Goal: Answer question/provide support: Share knowledge or assist other users

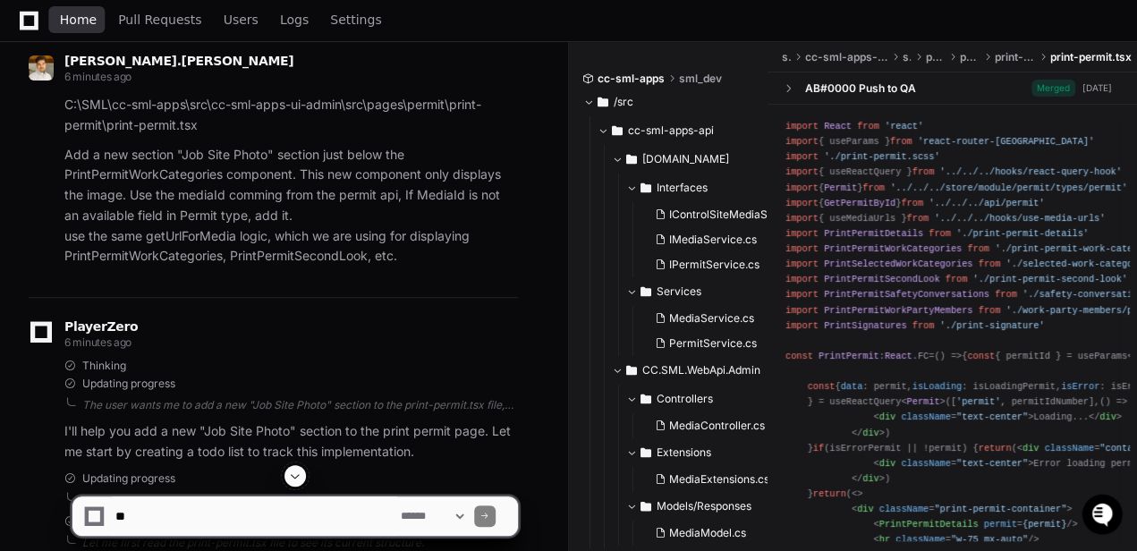
click at [67, 23] on span "Home" at bounding box center [78, 19] width 37 height 11
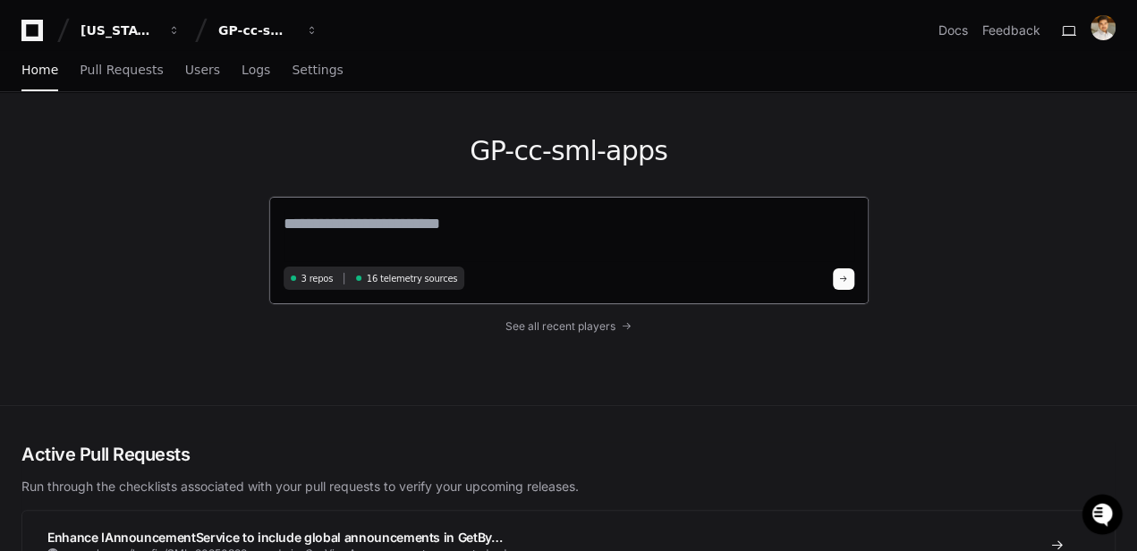
click at [467, 236] on textarea at bounding box center [568, 236] width 571 height 50
paste textarea "**********"
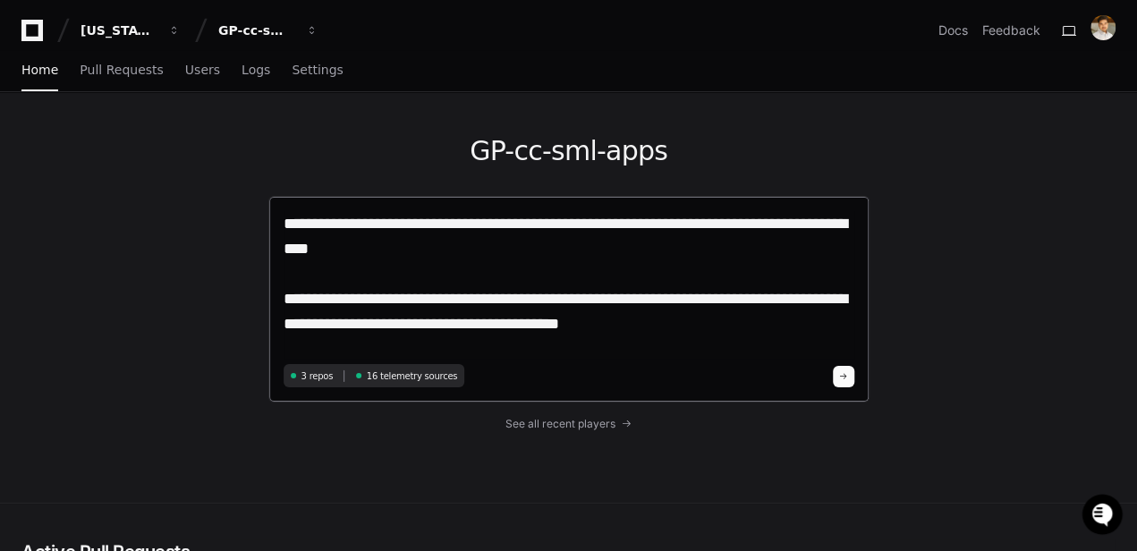
click at [601, 326] on textarea "**********" at bounding box center [568, 285] width 571 height 148
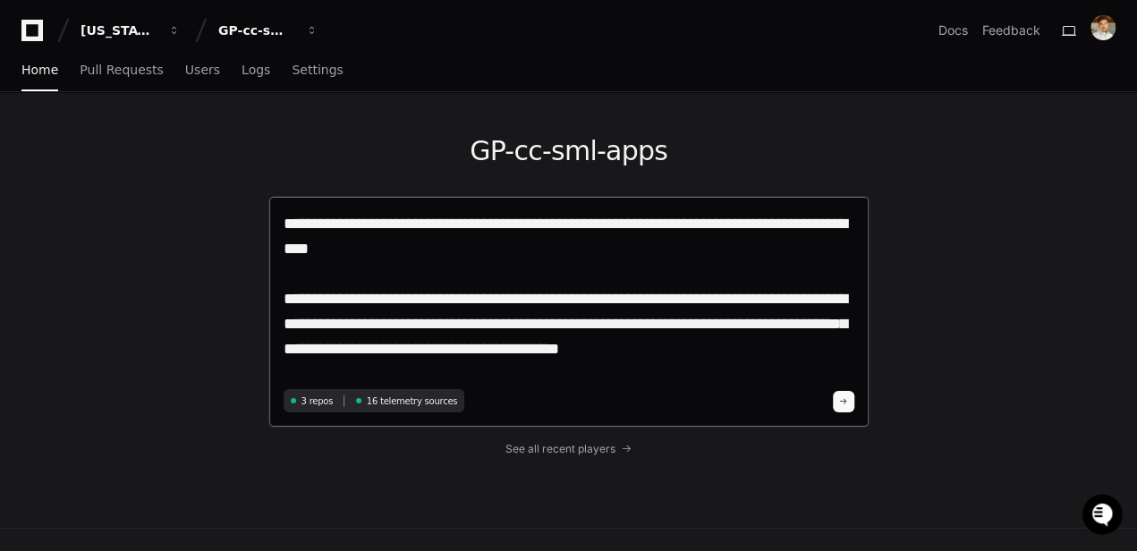
type textarea "**********"
click at [847, 404] on span at bounding box center [843, 401] width 9 height 9
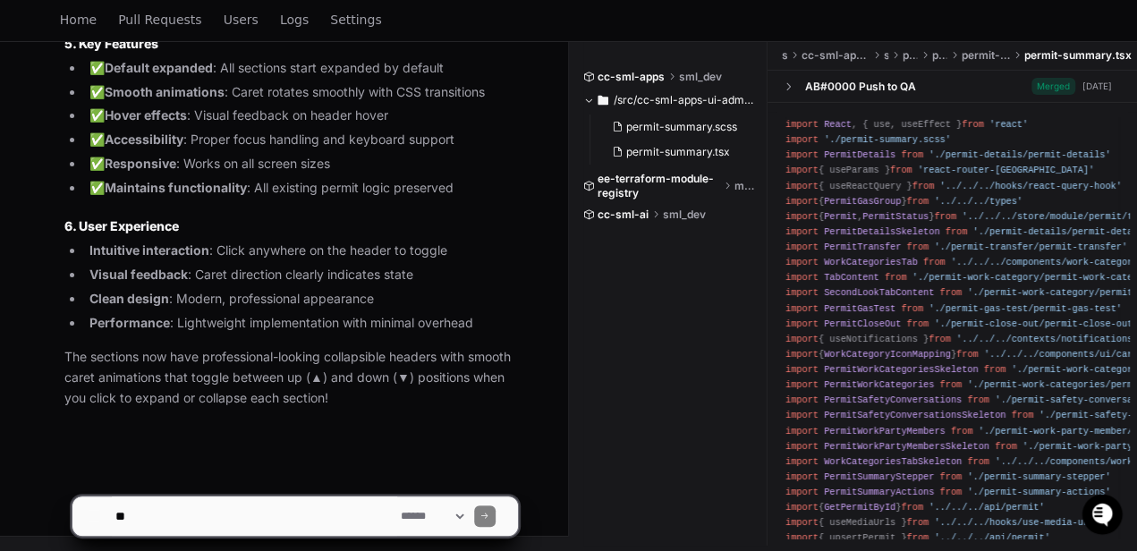
scroll to position [10987, 0]
click at [294, 506] on textarea at bounding box center [254, 515] width 285 height 39
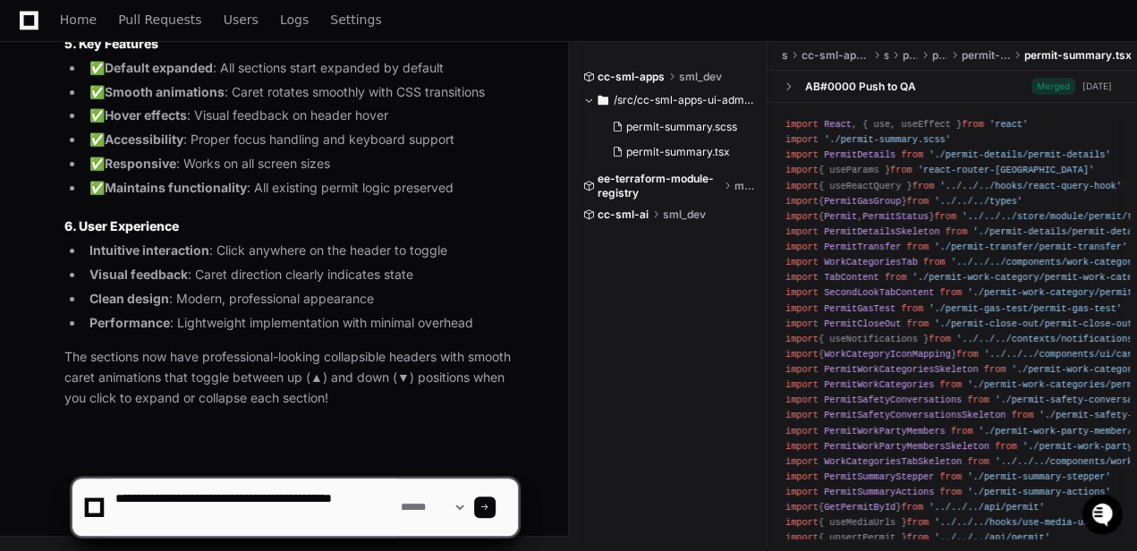
drag, startPoint x: 277, startPoint y: 497, endPoint x: 302, endPoint y: 500, distance: 25.2
click at [138, 496] on textarea at bounding box center [254, 506] width 285 height 57
click at [116, 515] on textarea at bounding box center [254, 506] width 285 height 57
type textarea "**********"
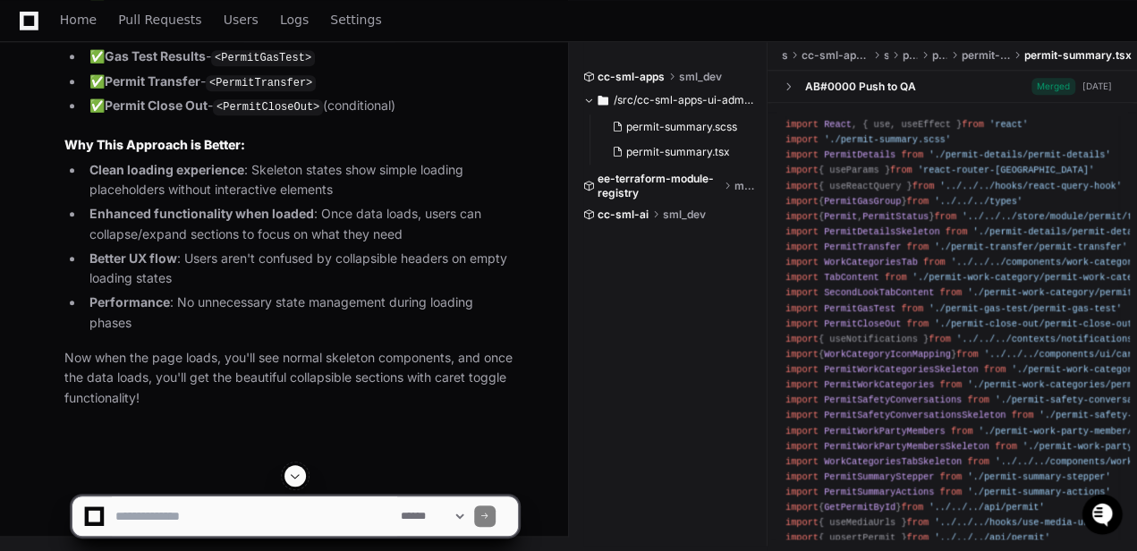
scroll to position [16866, 0]
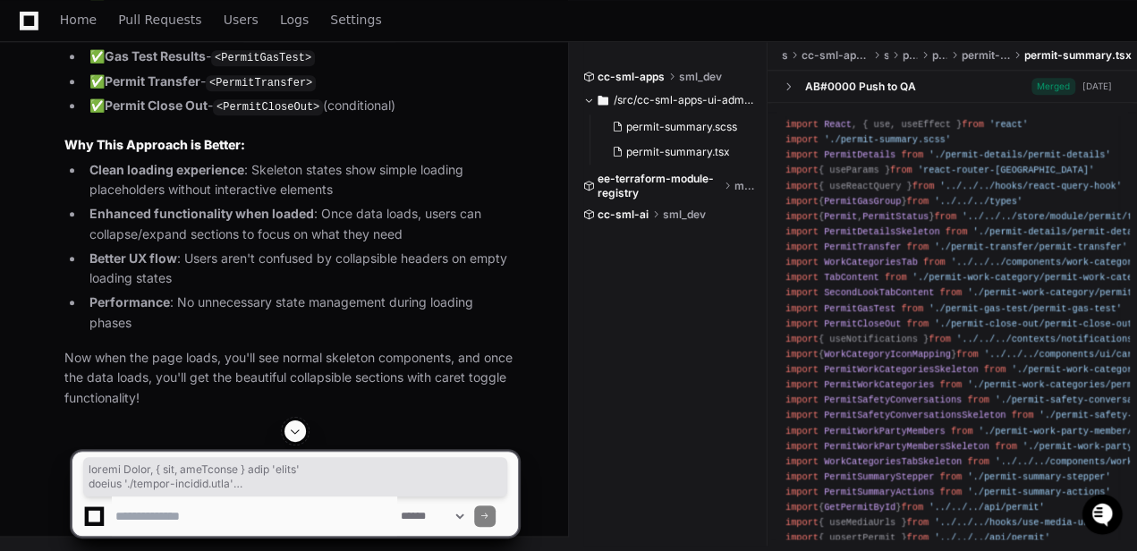
copy div "import React , { use, useEffect } from 'react' import './permit-summary.scss' i…"
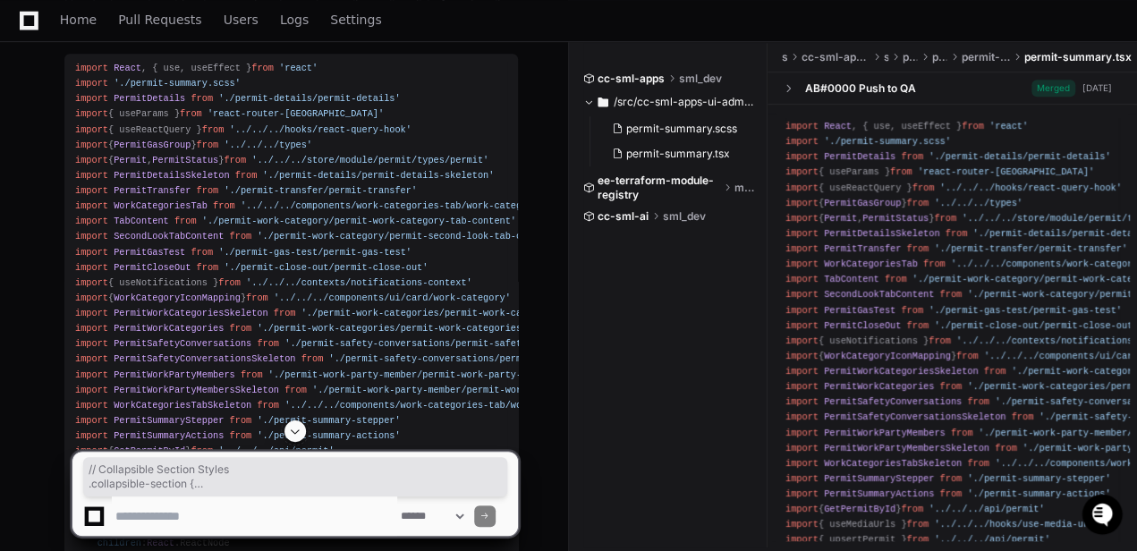
scroll to position [7327, 0]
drag, startPoint x: 75, startPoint y: 300, endPoint x: 315, endPoint y: 336, distance: 242.5
drag, startPoint x: 315, startPoint y: 336, endPoint x: 314, endPoint y: 166, distance: 169.9
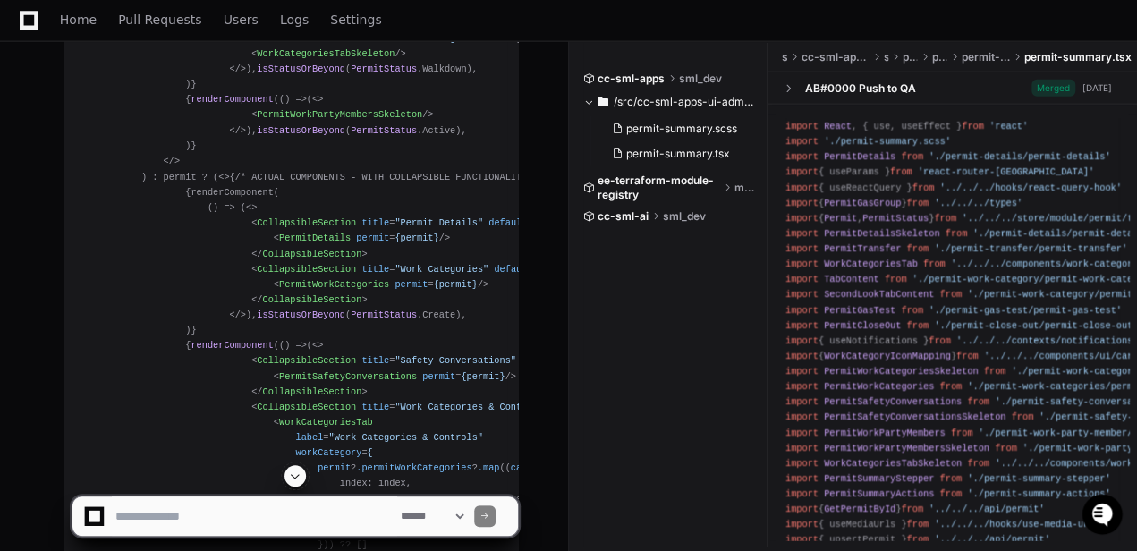
scroll to position [9315, 0]
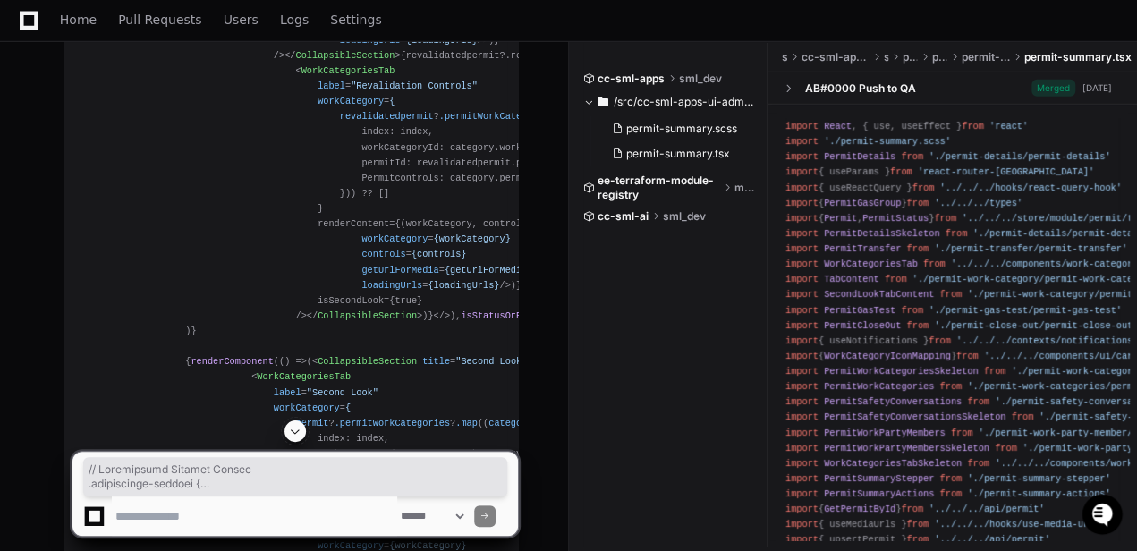
scroll to position [9910, 0]
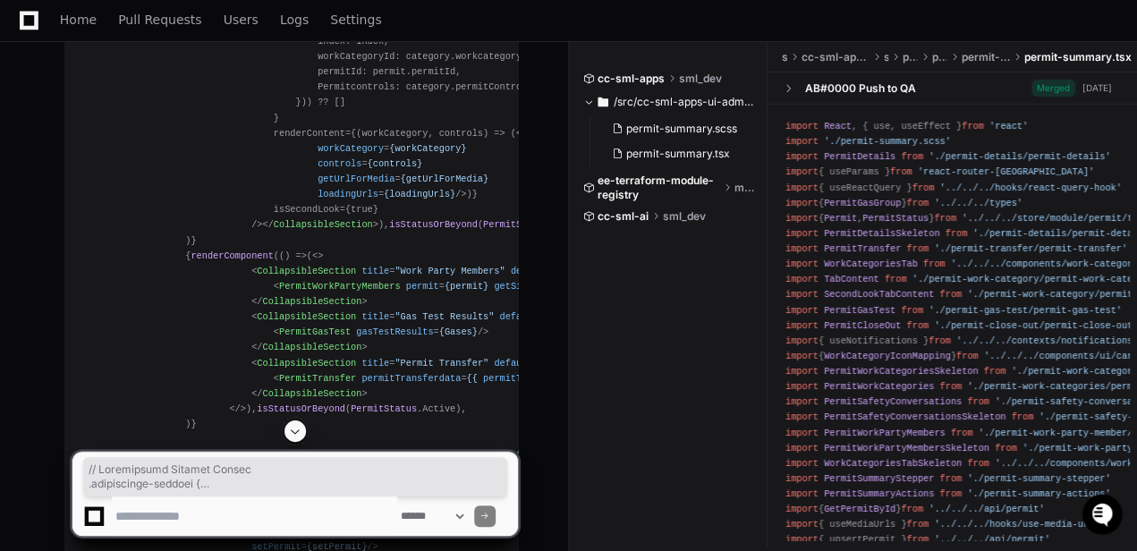
copy div "// Collapsible Section Styles .collapsible-section { margin : 16px 0 ; border :…"
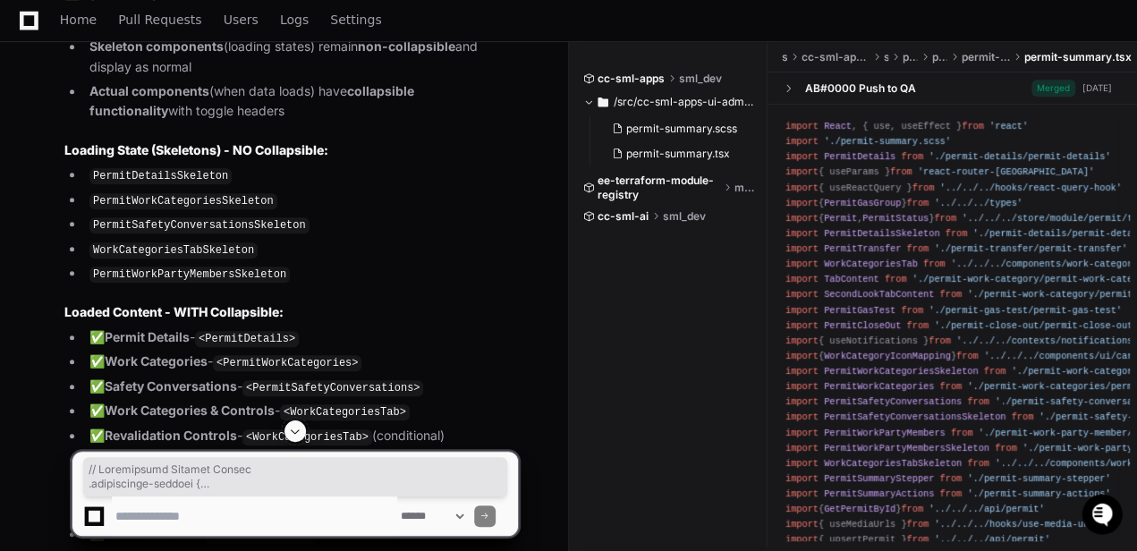
scroll to position [11103, 0]
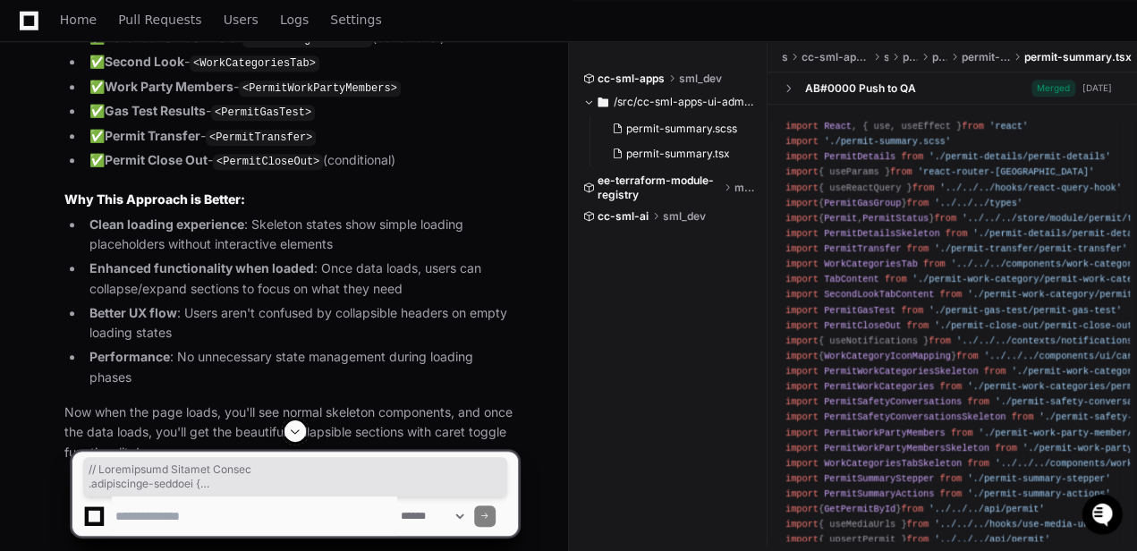
click at [247, 511] on textarea at bounding box center [254, 515] width 285 height 39
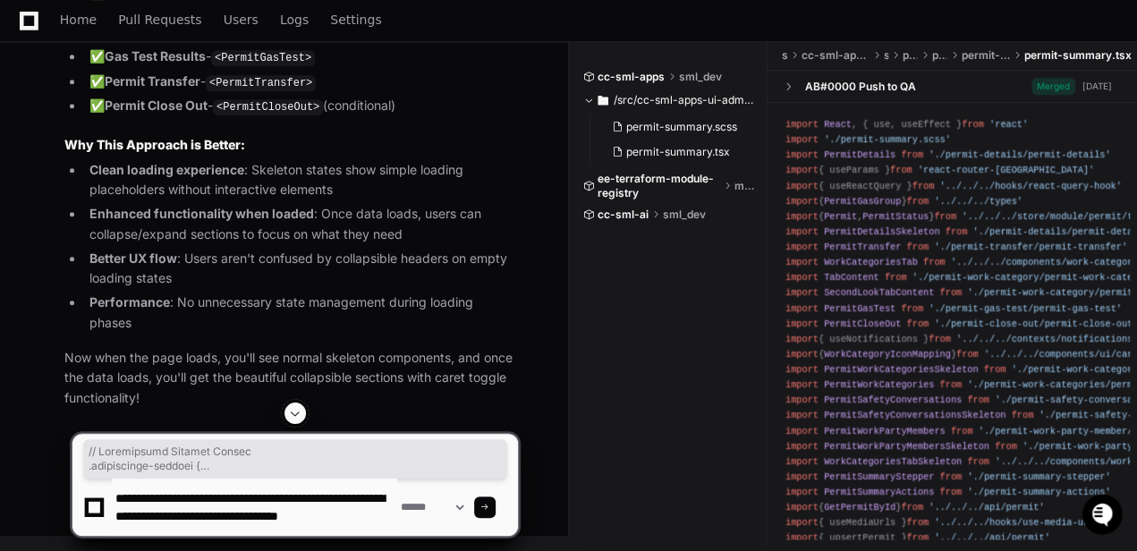
scroll to position [5, 0]
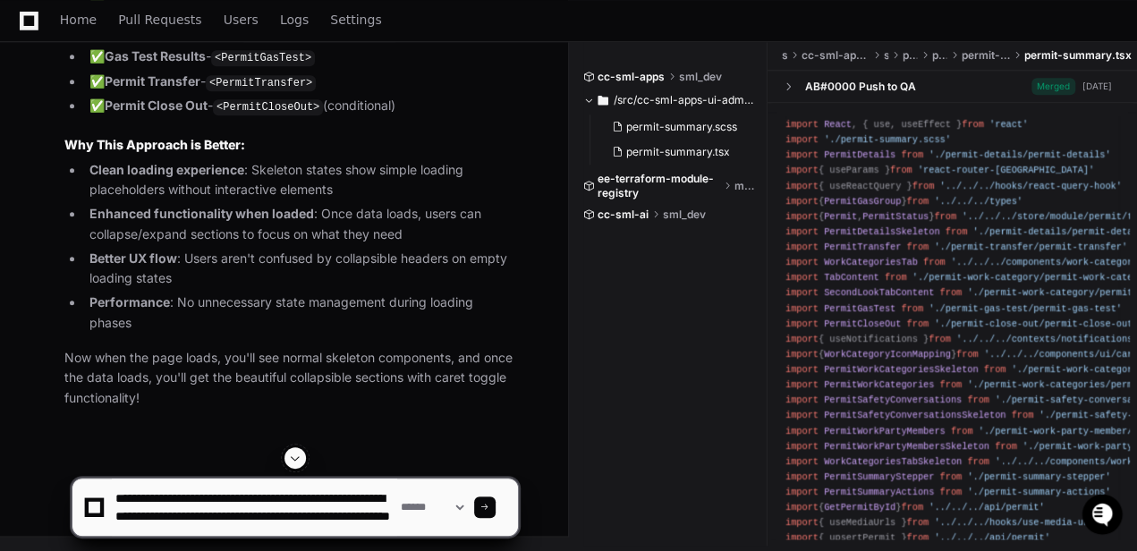
click at [329, 528] on textarea at bounding box center [254, 506] width 285 height 57
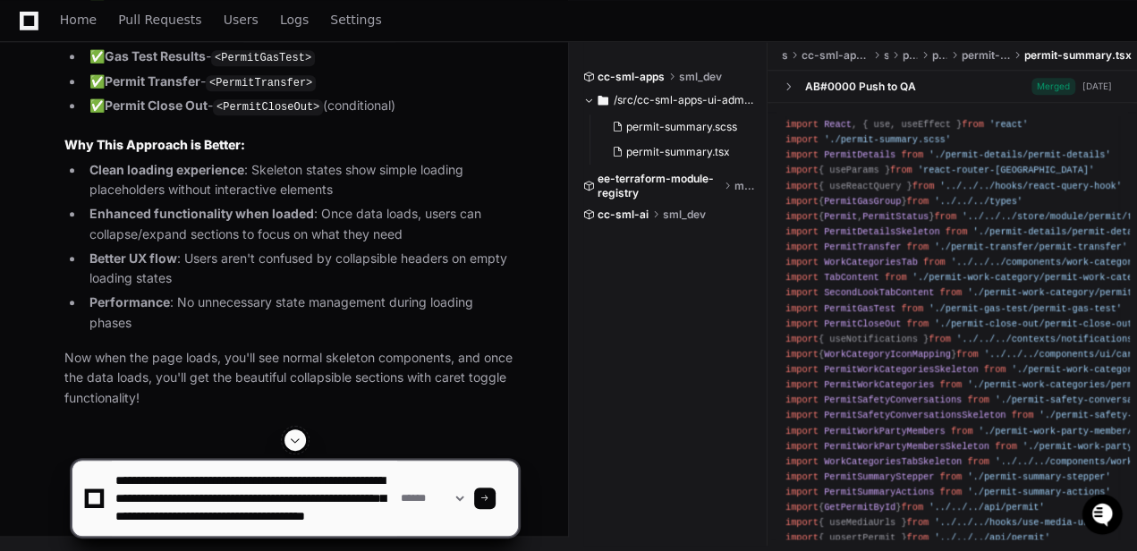
click at [304, 524] on textarea at bounding box center [254, 498] width 285 height 75
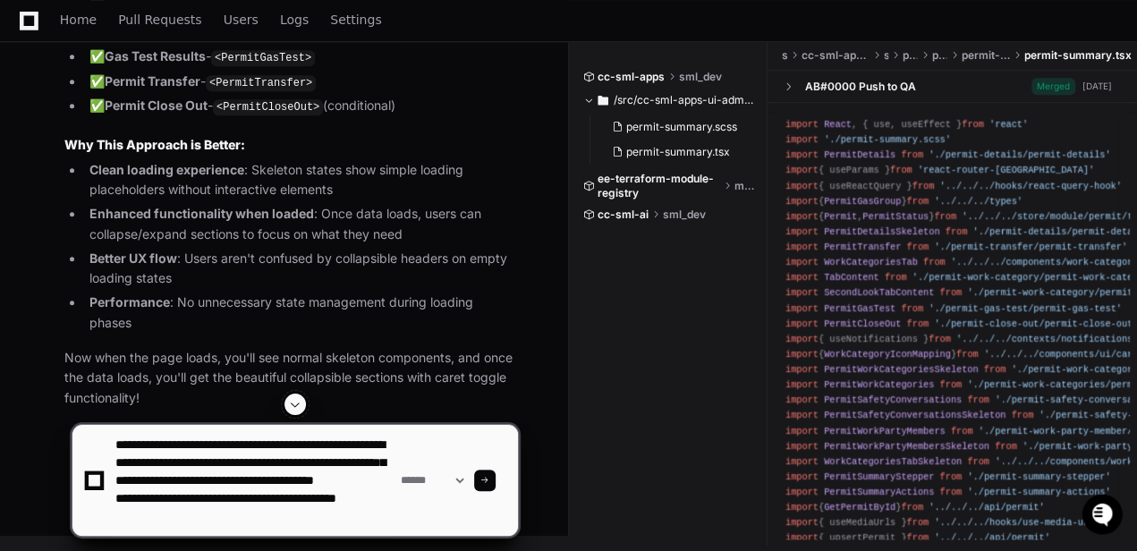
scroll to position [41, 0]
paste textarea "**********"
type textarea "**********"
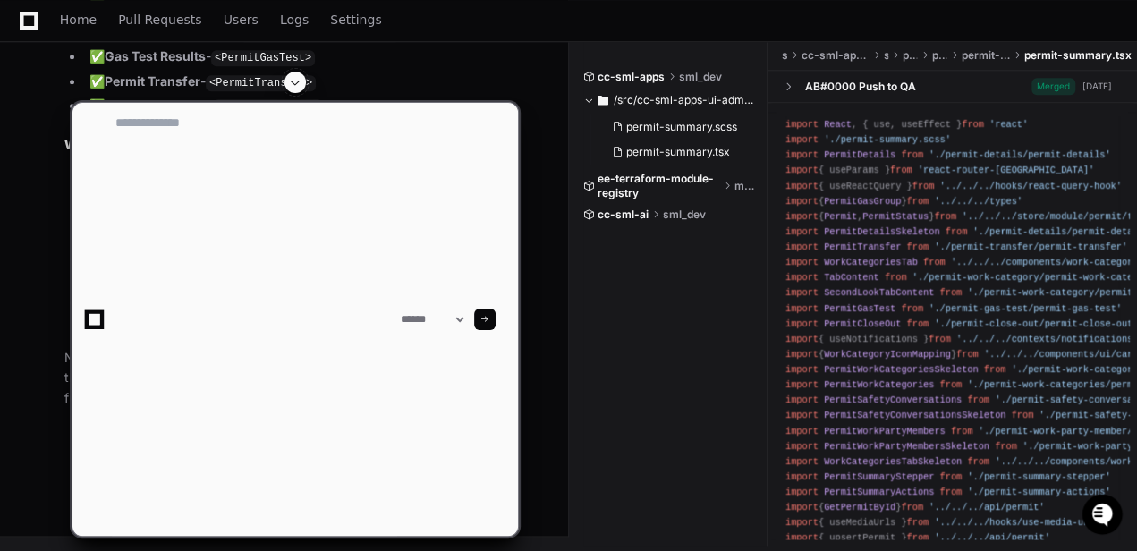
scroll to position [0, 0]
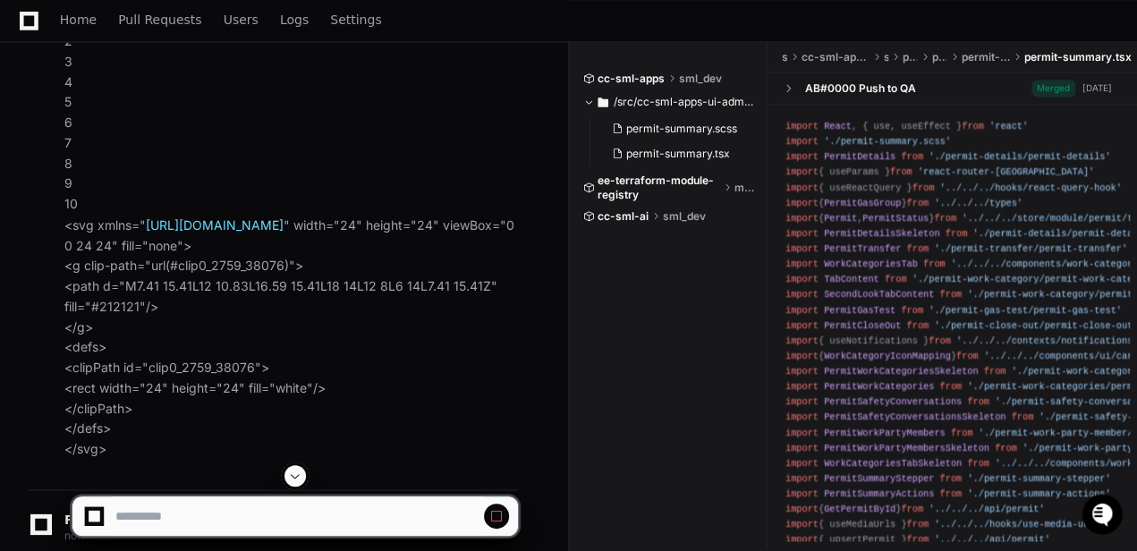
click at [298, 479] on span at bounding box center [295, 476] width 14 height 14
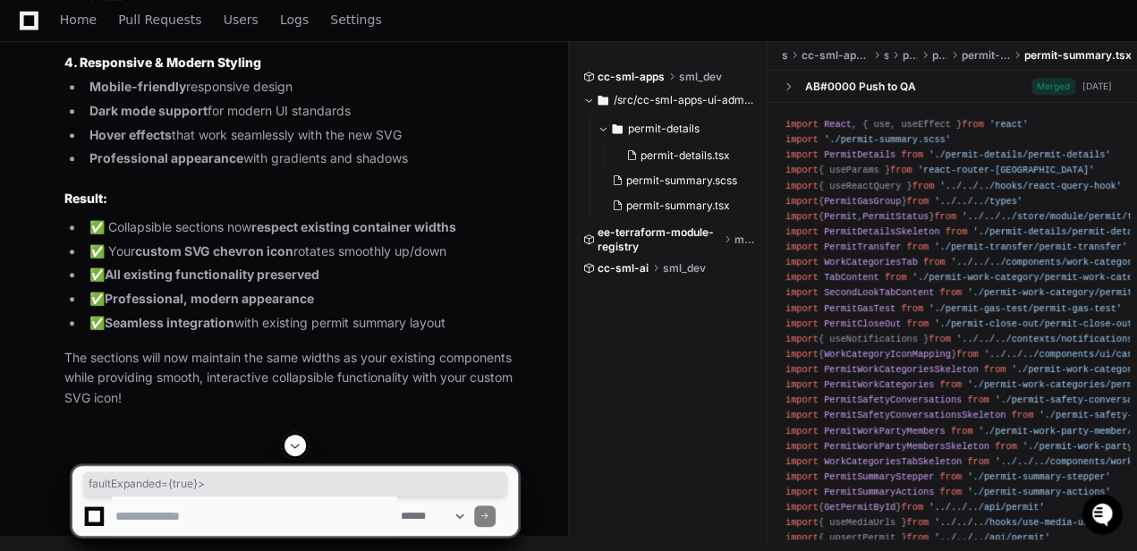
scroll to position [0, 253]
drag, startPoint x: 466, startPoint y: 195, endPoint x: 538, endPoint y: 193, distance: 72.5
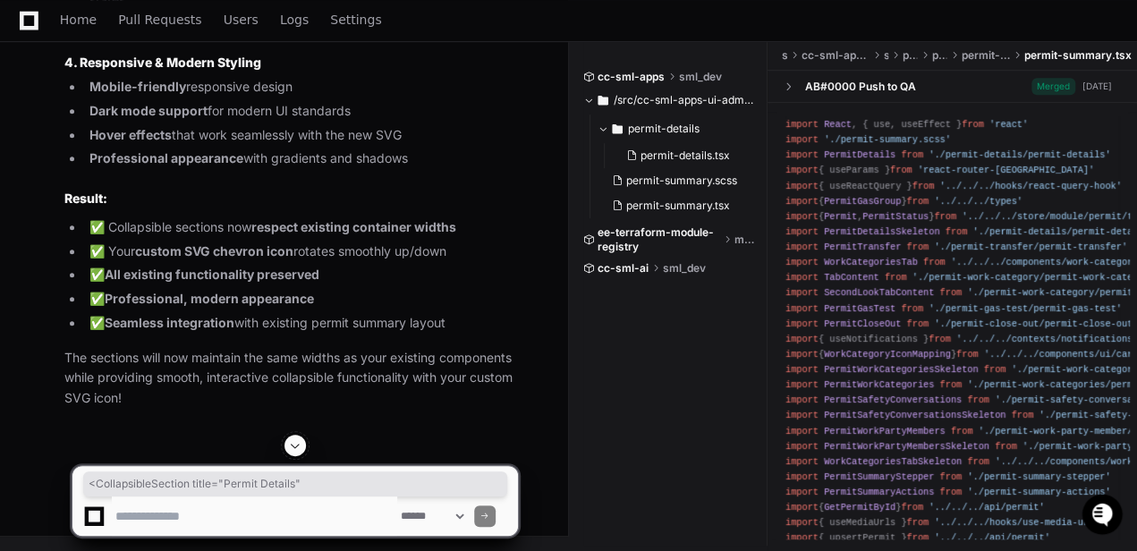
drag, startPoint x: 195, startPoint y: 199, endPoint x: 52, endPoint y: 195, distance: 143.1
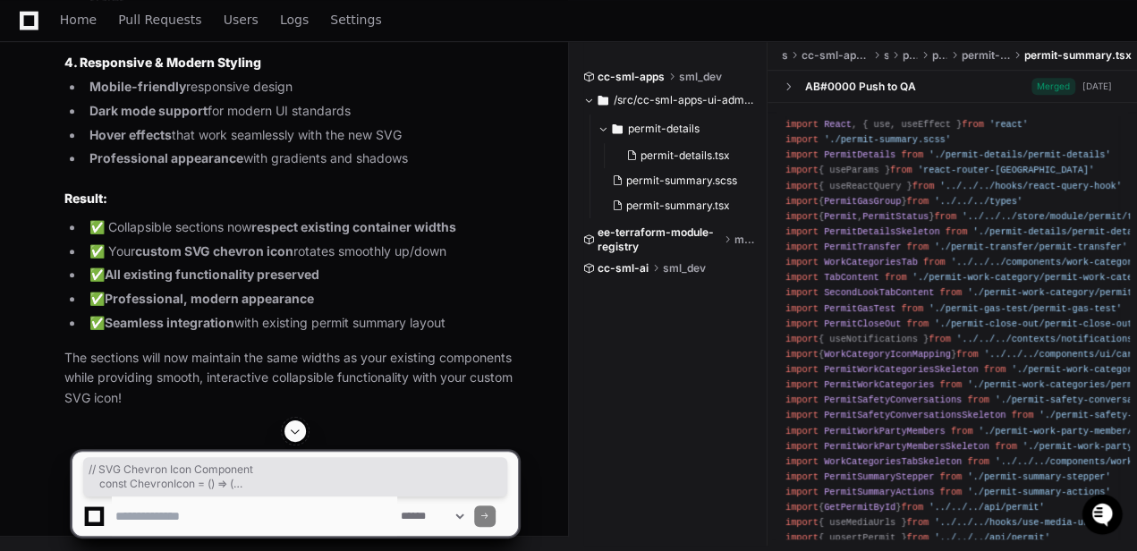
copy div "// SVG Chevron Icon Component const ChevronIcon = ( ) => ( < svg xmlns = "[URL]…"
drag, startPoint x: 109, startPoint y: 133, endPoint x: 177, endPoint y: 330, distance: 208.1
copy span "< div className = { ` collapsible-section-wrapper ${ className }`}> < div class…"
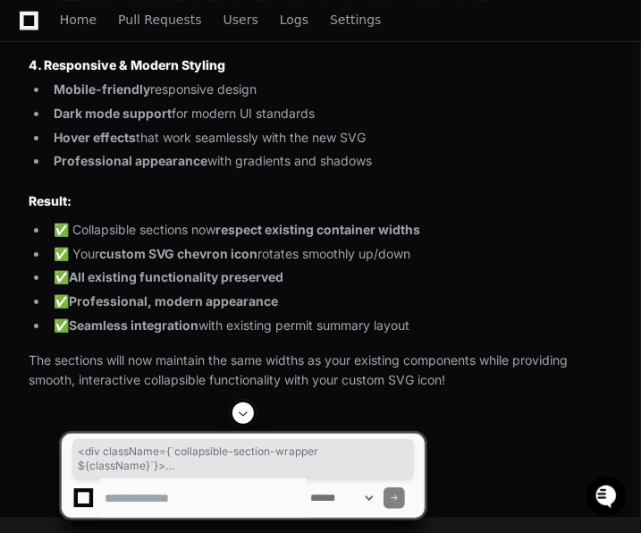
scroll to position [24798, 0]
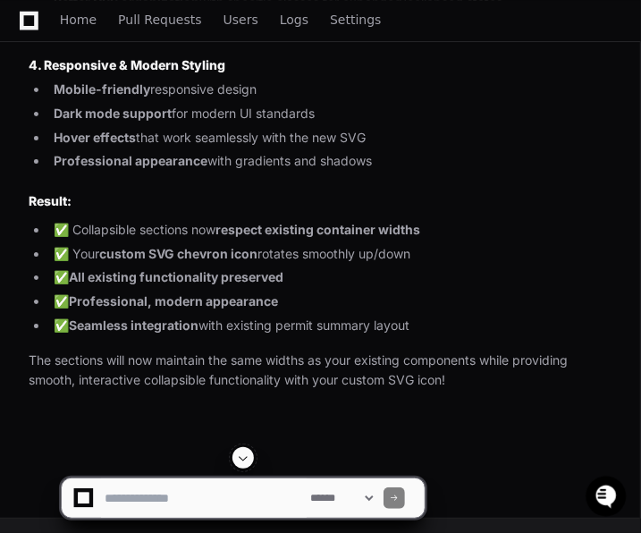
scroll to position [26587, 0]
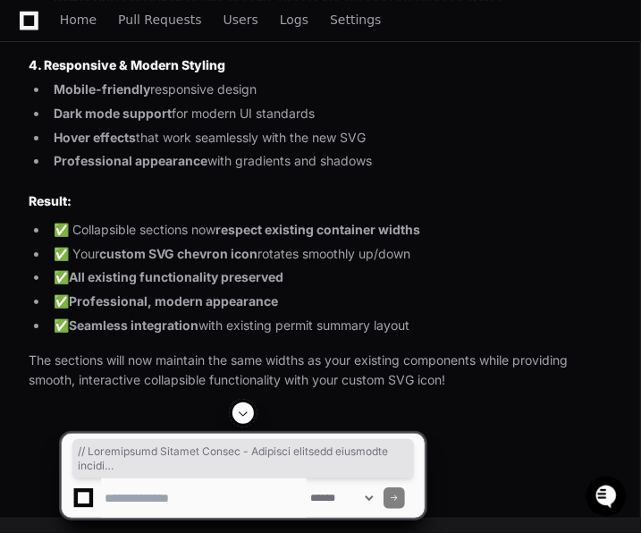
copy div "// Collapsible Section Styles - Respects existing container widths .collapsible…"
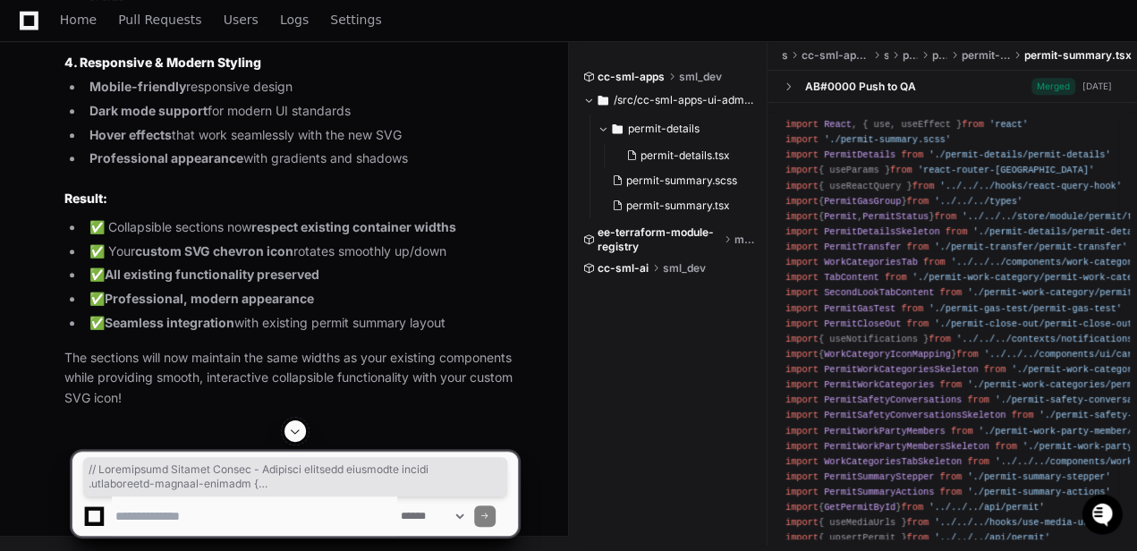
scroll to position [24003, 0]
click at [301, 433] on span at bounding box center [295, 431] width 14 height 14
click at [268, 505] on textarea at bounding box center [254, 515] width 285 height 39
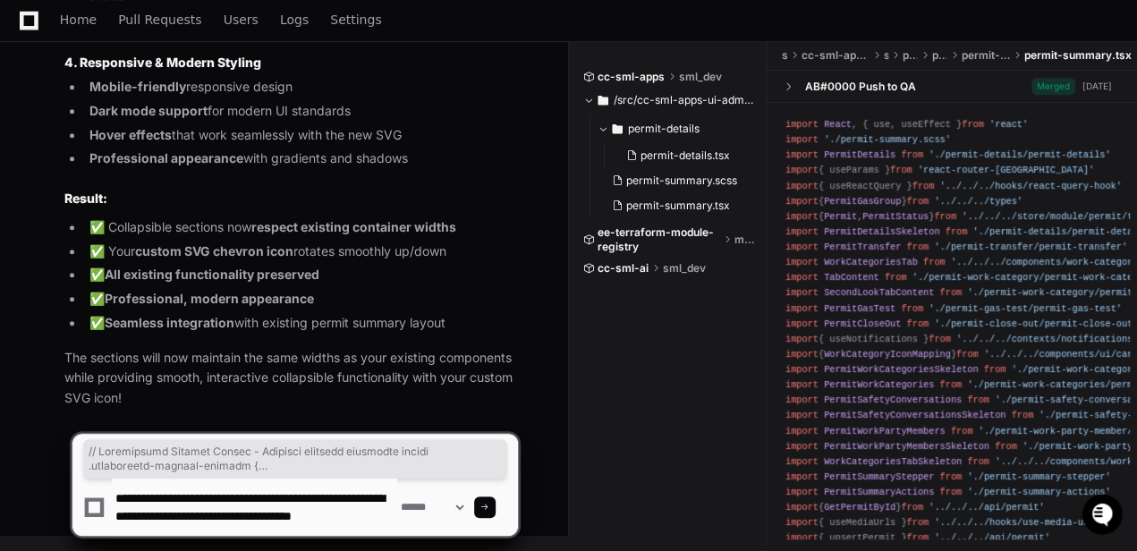
scroll to position [5, 0]
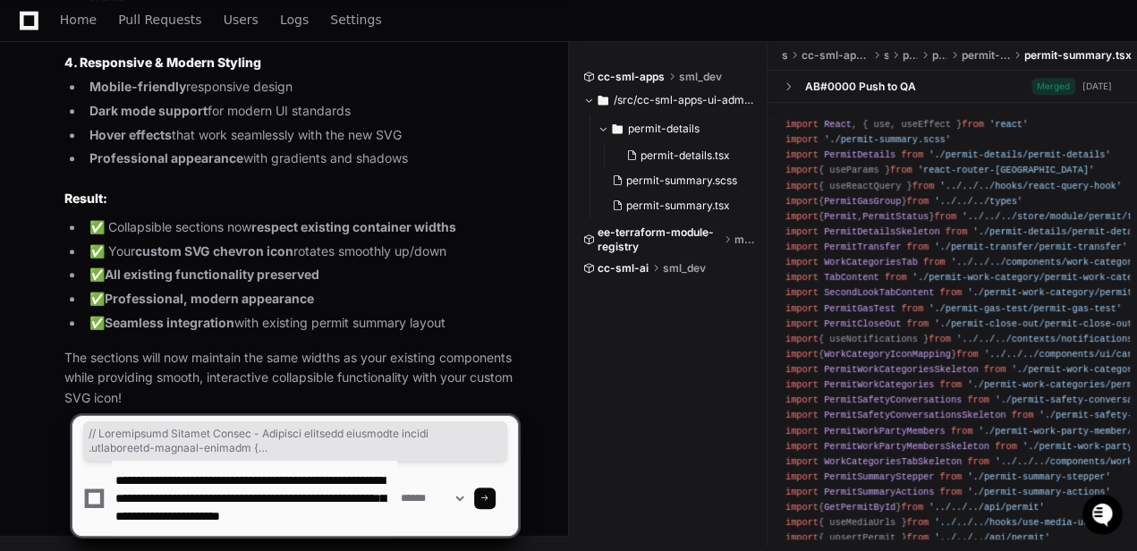
click at [243, 524] on textarea at bounding box center [254, 498] width 285 height 75
type textarea "**********"
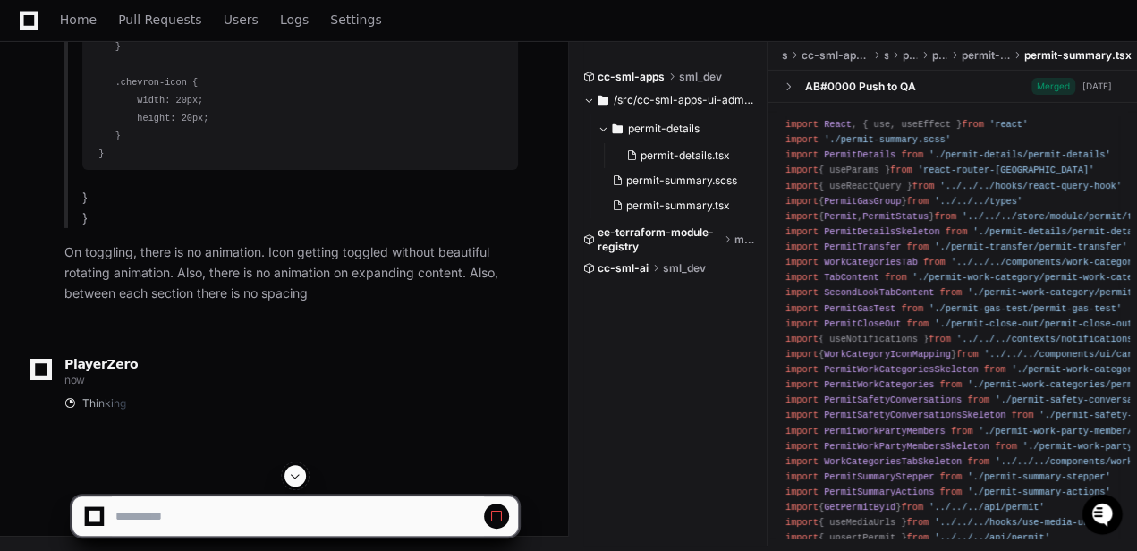
scroll to position [30849, 0]
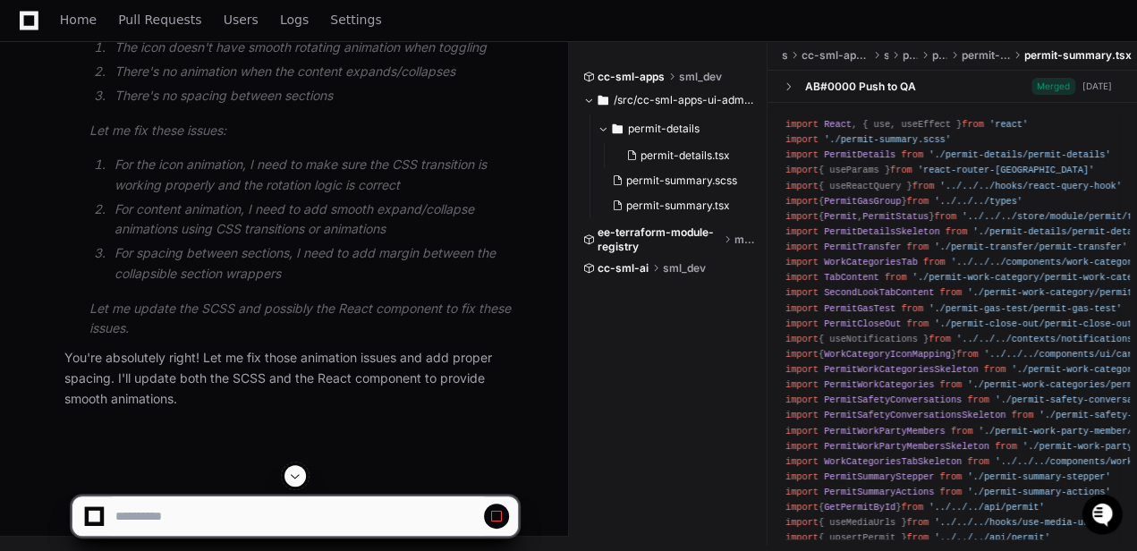
click at [295, 471] on span at bounding box center [295, 476] width 14 height 14
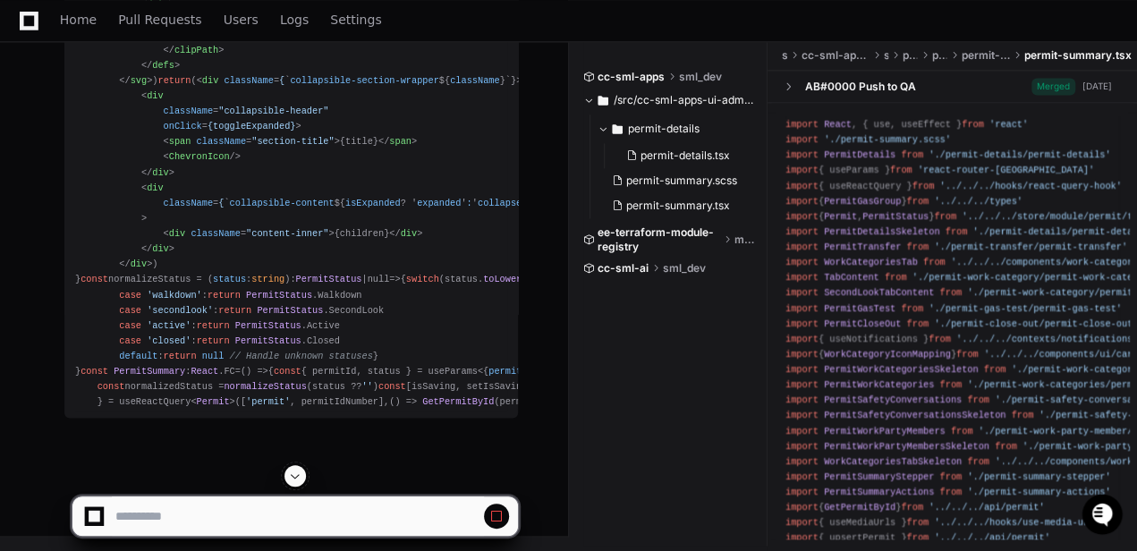
scroll to position [32217, 0]
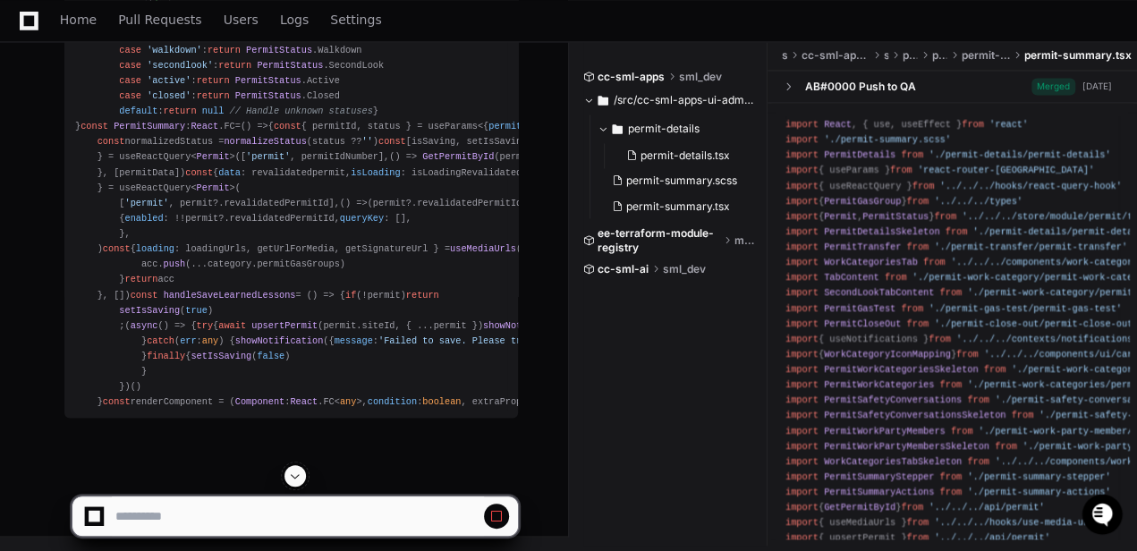
click at [292, 474] on span at bounding box center [295, 476] width 14 height 14
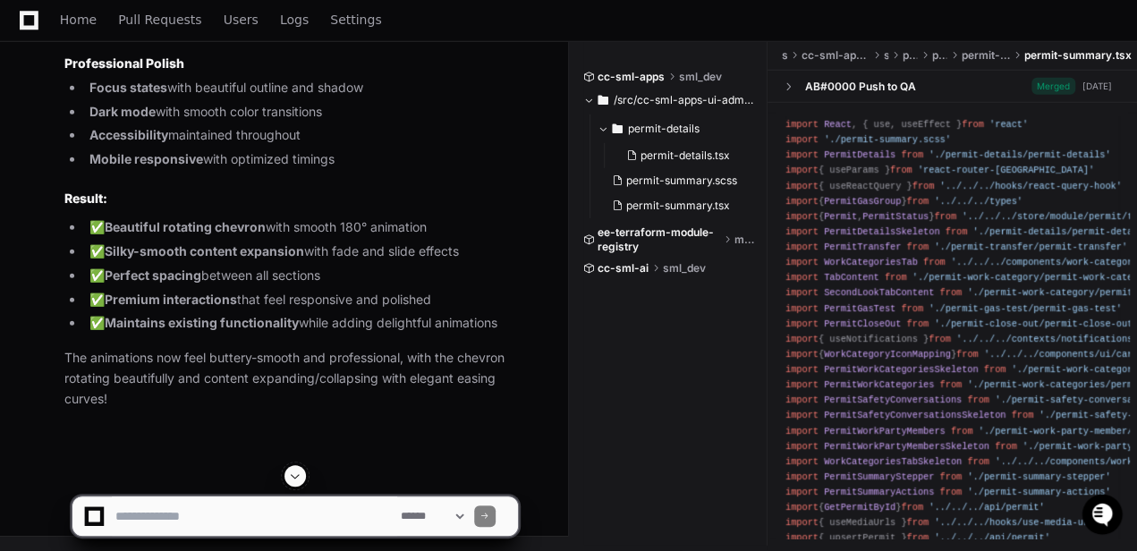
scroll to position [32492, 0]
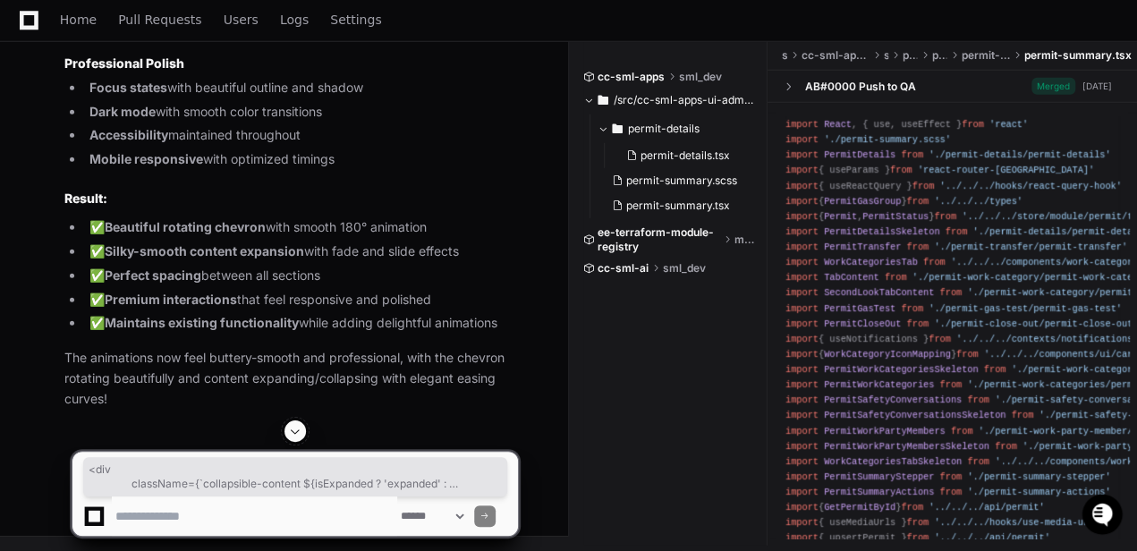
drag, startPoint x: 129, startPoint y: 305, endPoint x: 172, endPoint y: 396, distance: 100.8
copy span "< div className = { ` collapsible-content ${ isExpanded ? ' expanded ' : ' coll…"
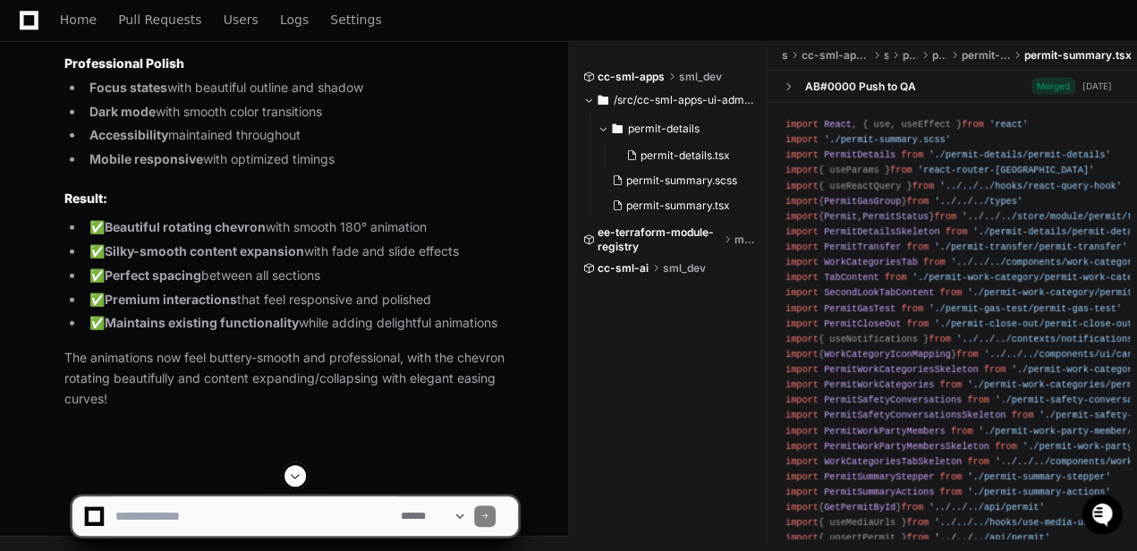
scroll to position [40441, 0]
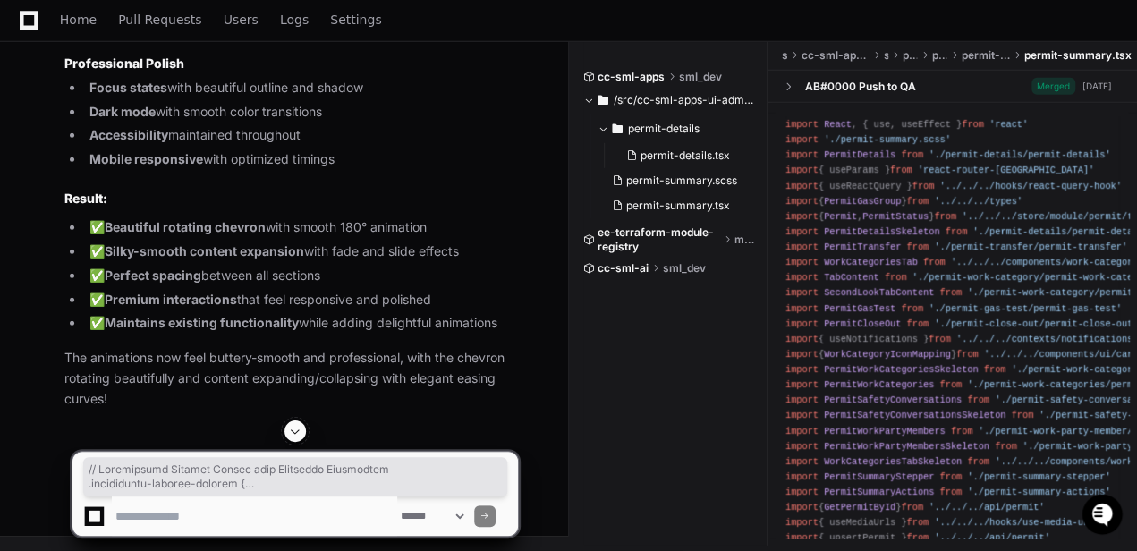
copy div "// Collapsible Section Styles with Beautiful Animations .collapsible-section-wr…"
drag, startPoint x: 92, startPoint y: 397, endPoint x: 50, endPoint y: 182, distance: 218.7
copy div "// Beautiful entrance animation for sections (optional) @keyframes slideInUp { …"
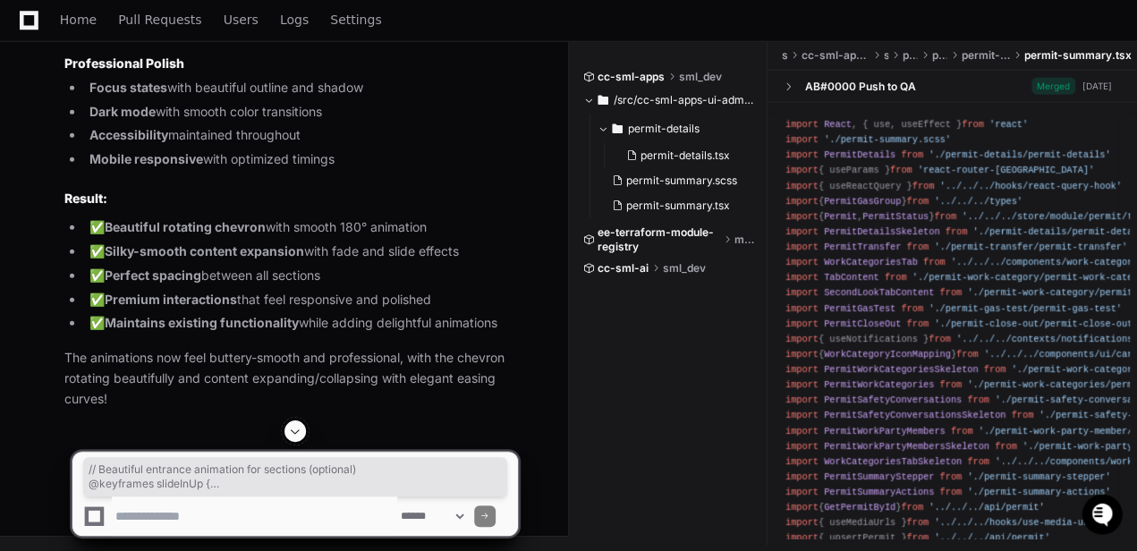
scroll to position [41435, 0]
click at [209, 516] on textarea at bounding box center [254, 515] width 285 height 39
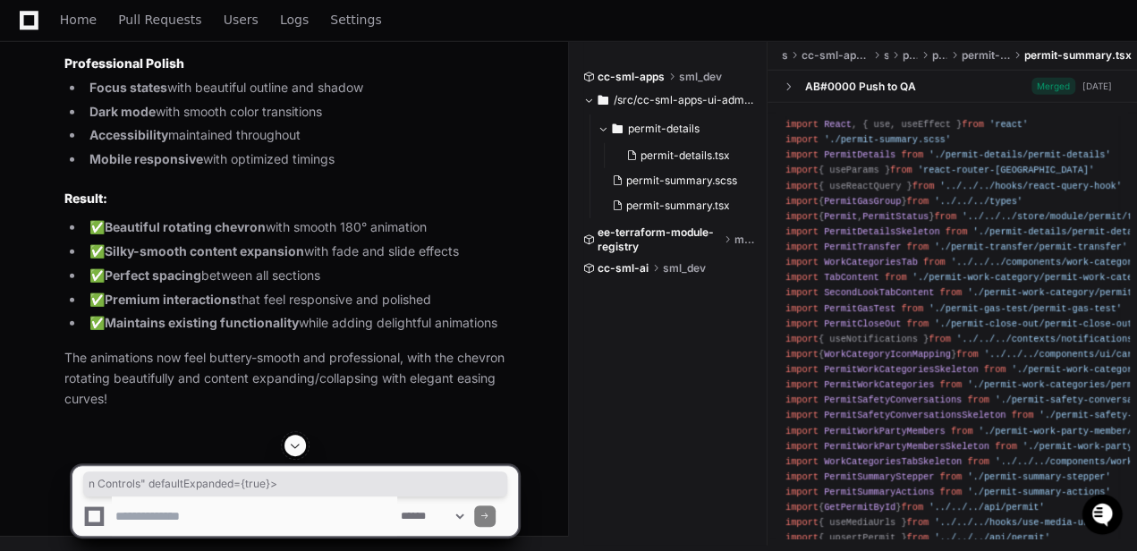
scroll to position [0, 253]
drag, startPoint x: 450, startPoint y: 206, endPoint x: 524, endPoint y: 199, distance: 74.6
drag, startPoint x: 524, startPoint y: 199, endPoint x: 459, endPoint y: 224, distance: 70.2
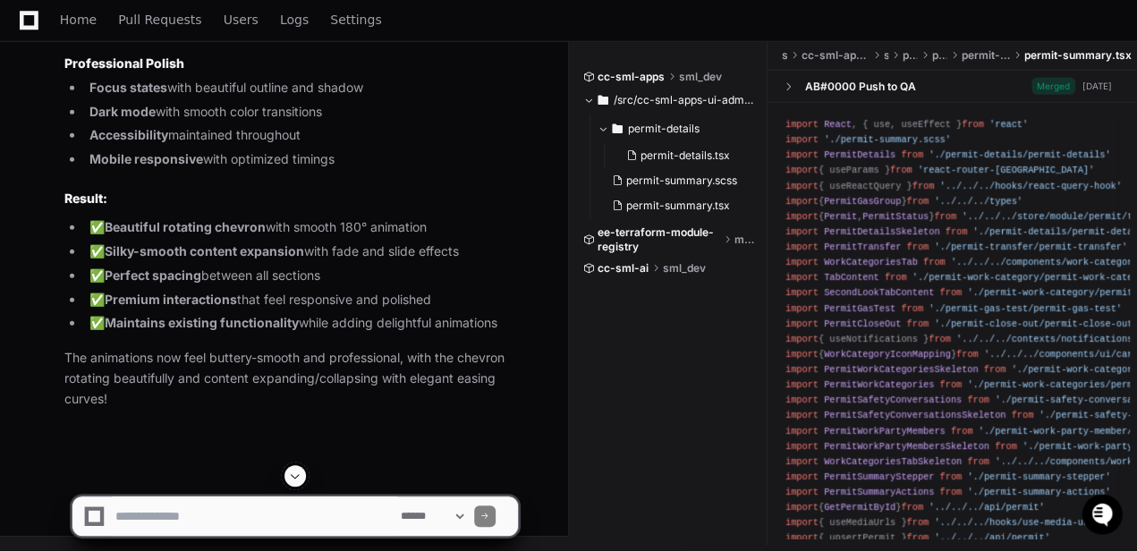
scroll to position [33349, 0]
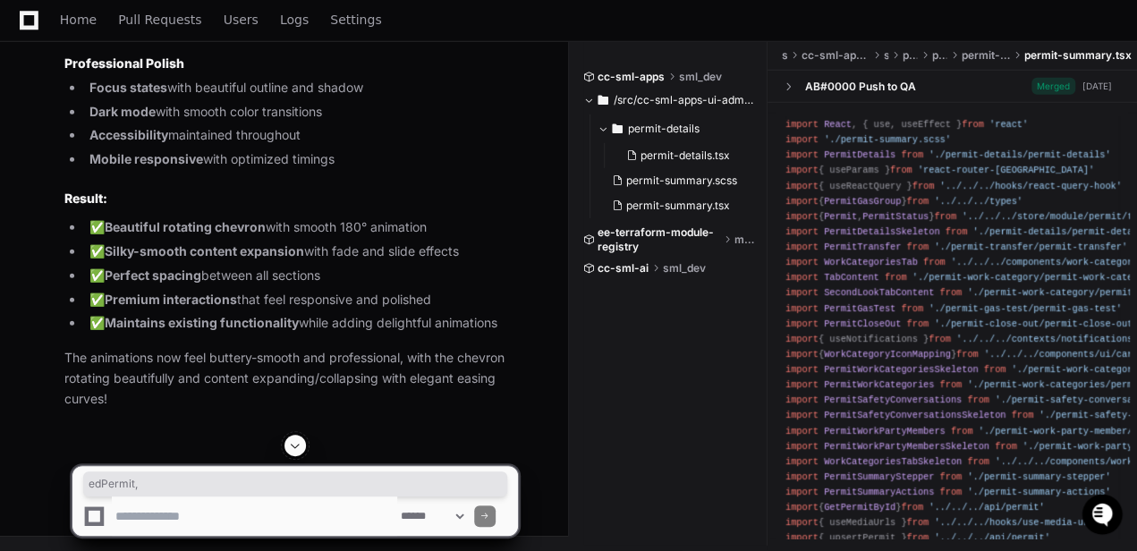
drag, startPoint x: 356, startPoint y: 201, endPoint x: 10, endPoint y: 206, distance: 346.1
drag, startPoint x: 154, startPoint y: 261, endPoint x: -3, endPoint y: 261, distance: 156.5
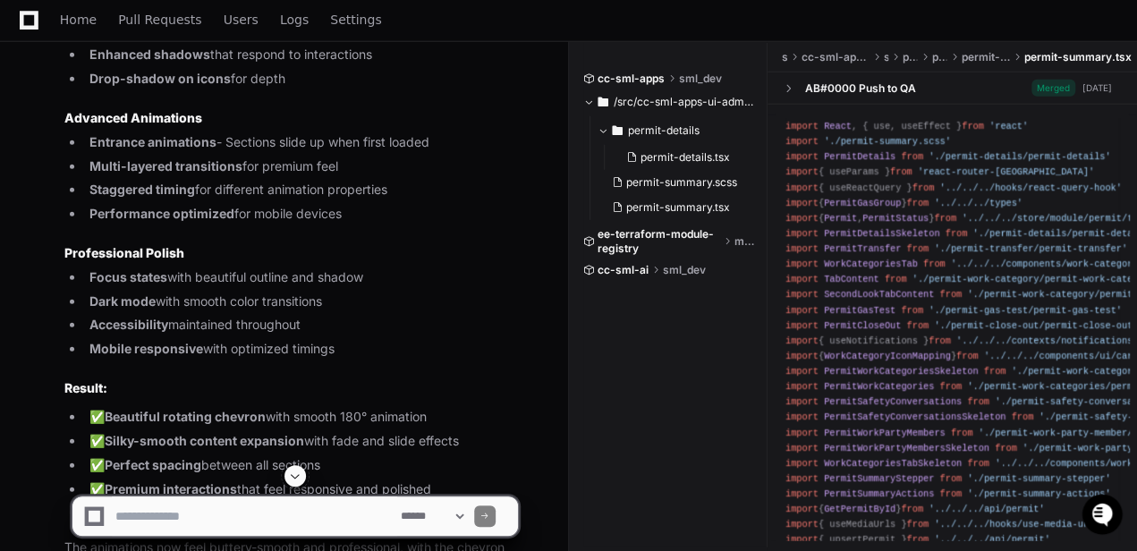
scroll to position [25996, 0]
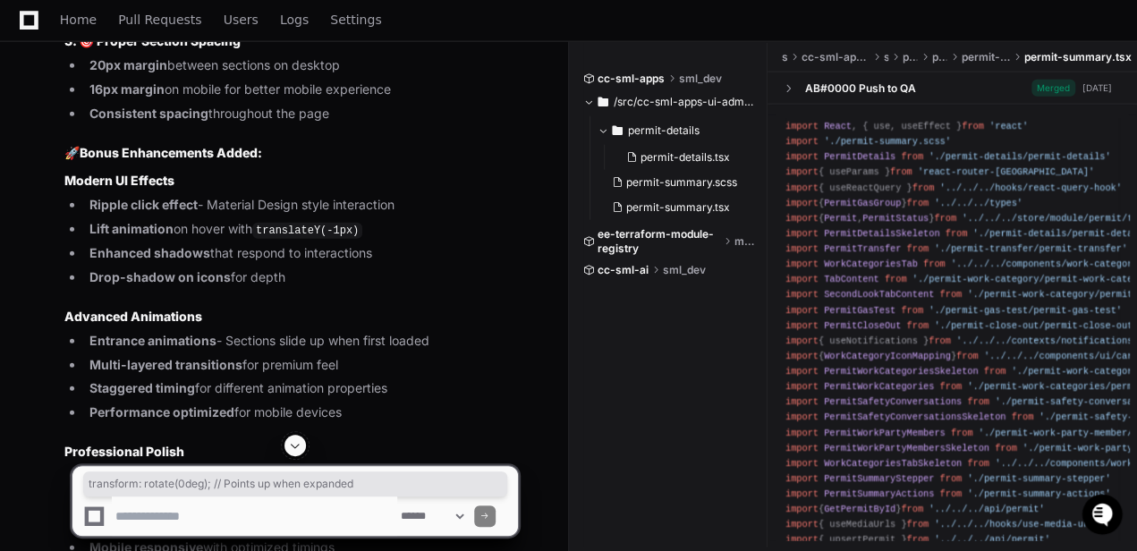
drag, startPoint x: 154, startPoint y: 75, endPoint x: 435, endPoint y: 72, distance: 280.8
copy div "transform : rotate ( 0deg ); // Points up when expanded"
drag, startPoint x: 156, startPoint y: 133, endPoint x: 476, endPoint y: 129, distance: 320.2
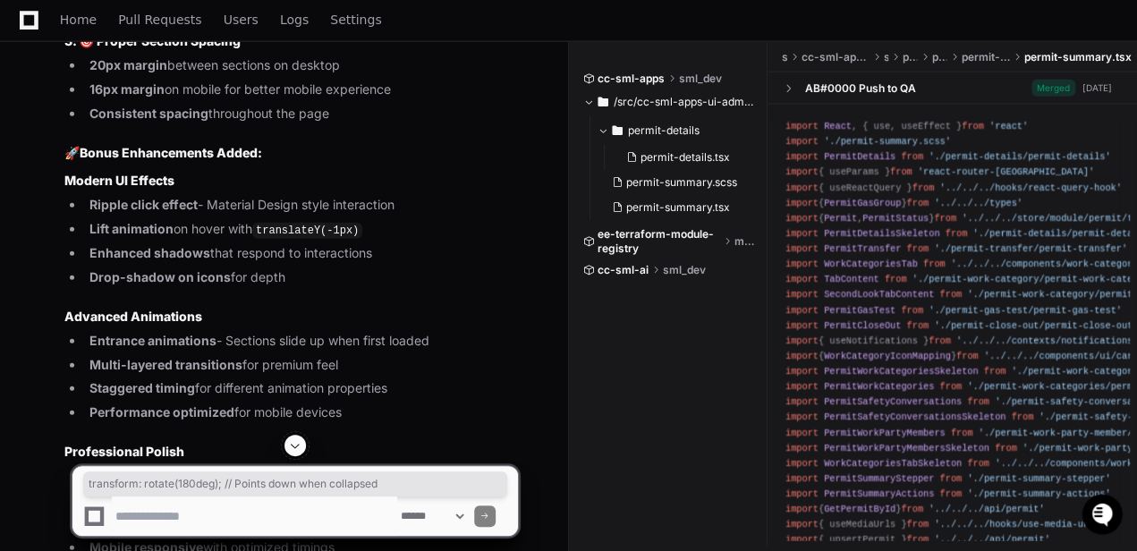
copy div "transform : rotate ( 180deg ); // Points down when collapsed"
click at [258, 511] on textarea at bounding box center [254, 515] width 285 height 39
drag, startPoint x: 367, startPoint y: 519, endPoint x: 450, endPoint y: 524, distance: 83.3
click at [367, 519] on textarea at bounding box center [254, 515] width 285 height 39
paste textarea "**********"
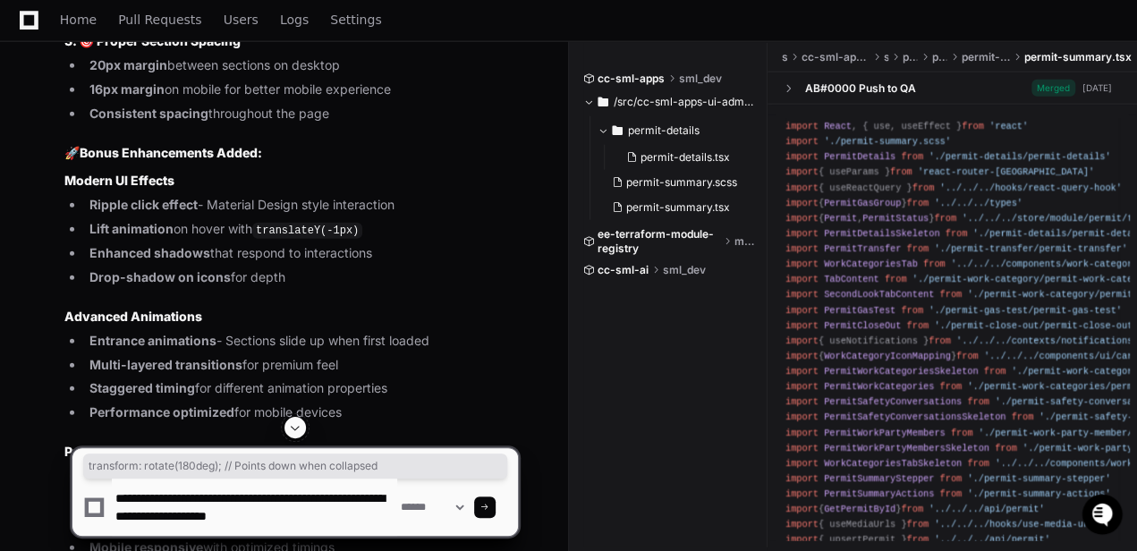
type textarea "**********"
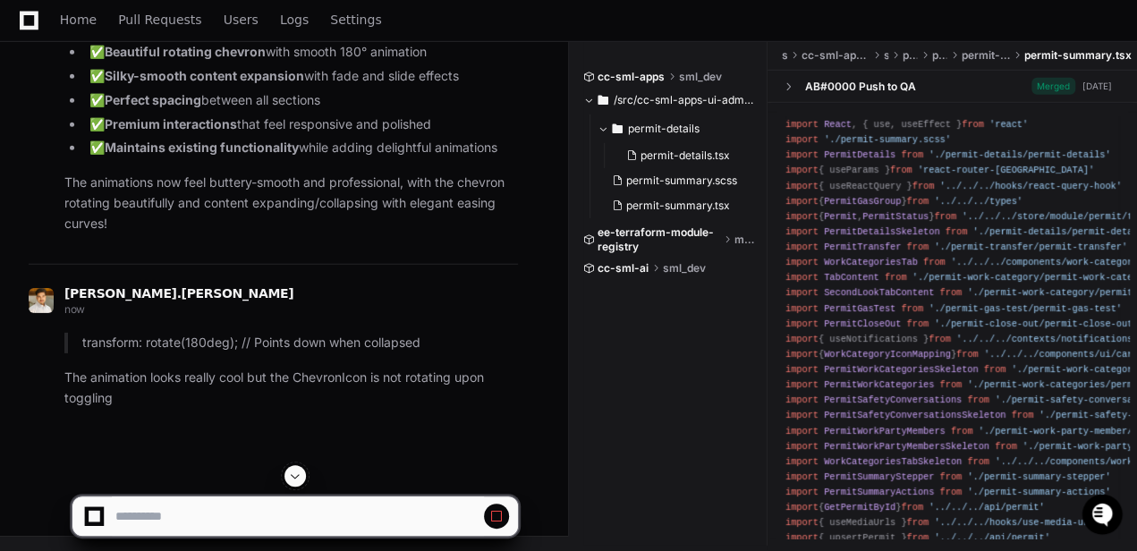
scroll to position [29176, 0]
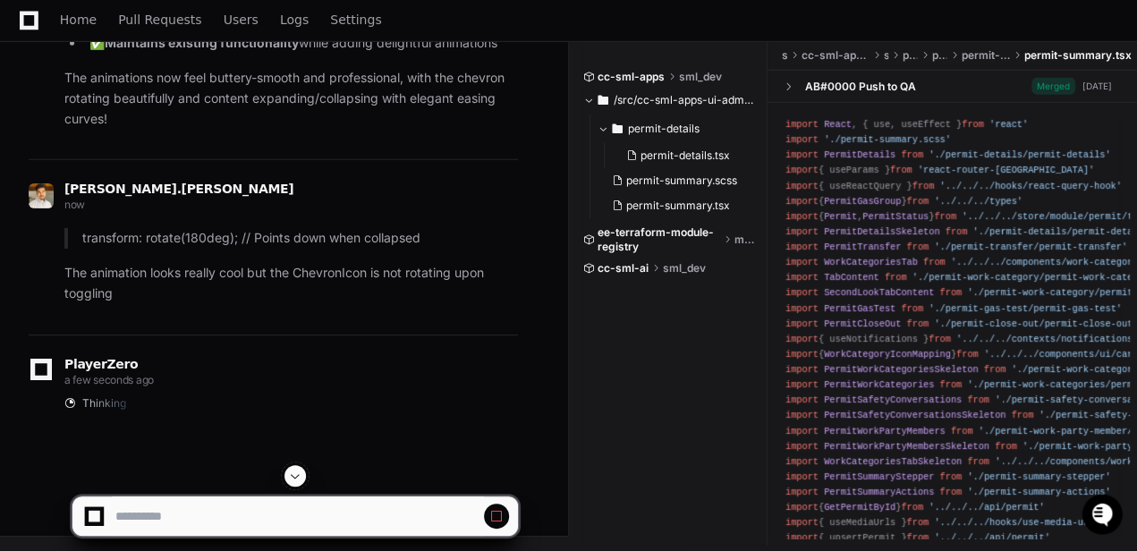
click at [290, 476] on span at bounding box center [295, 476] width 14 height 14
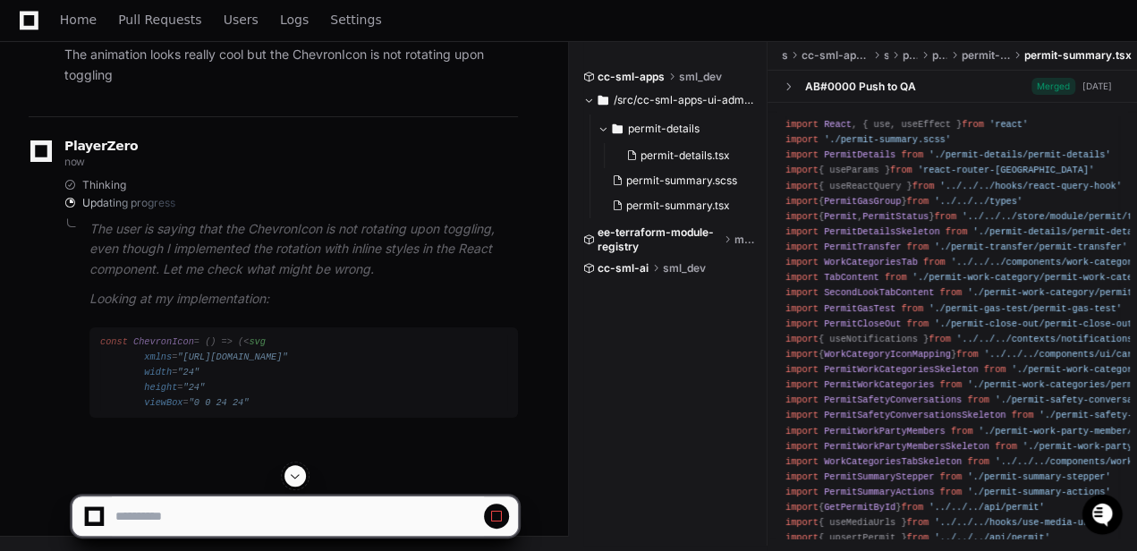
click at [291, 474] on span at bounding box center [295, 476] width 14 height 14
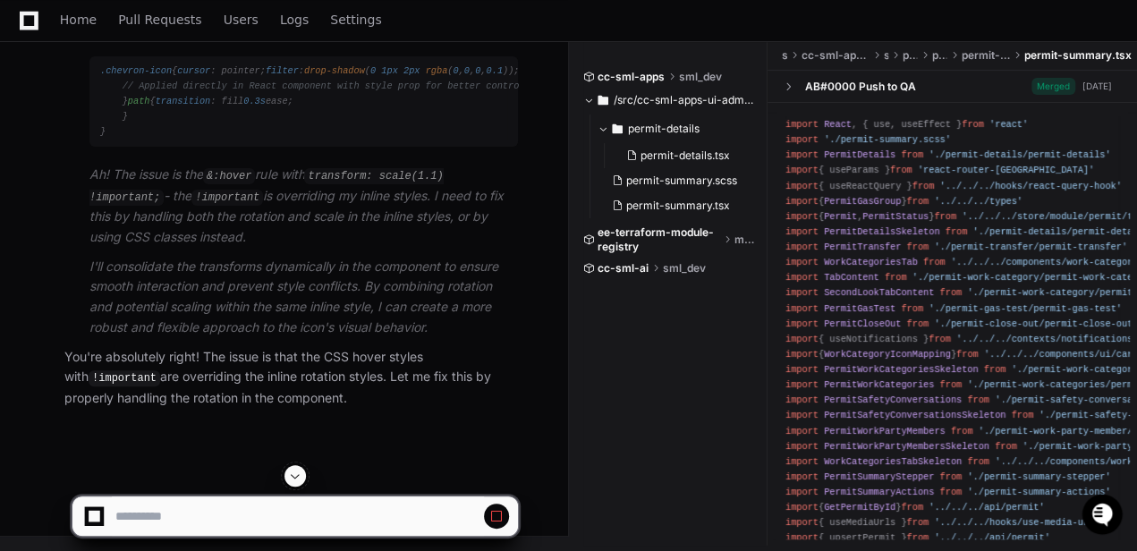
scroll to position [32229, 0]
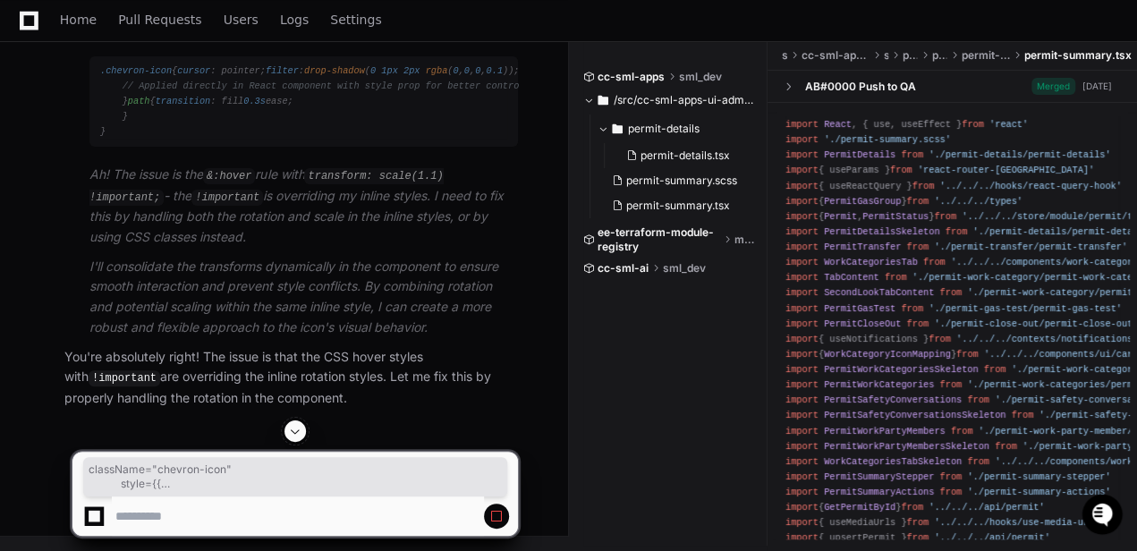
drag, startPoint x: 131, startPoint y: 168, endPoint x: 156, endPoint y: 241, distance: 76.6
